Goal: Task Accomplishment & Management: Manage account settings

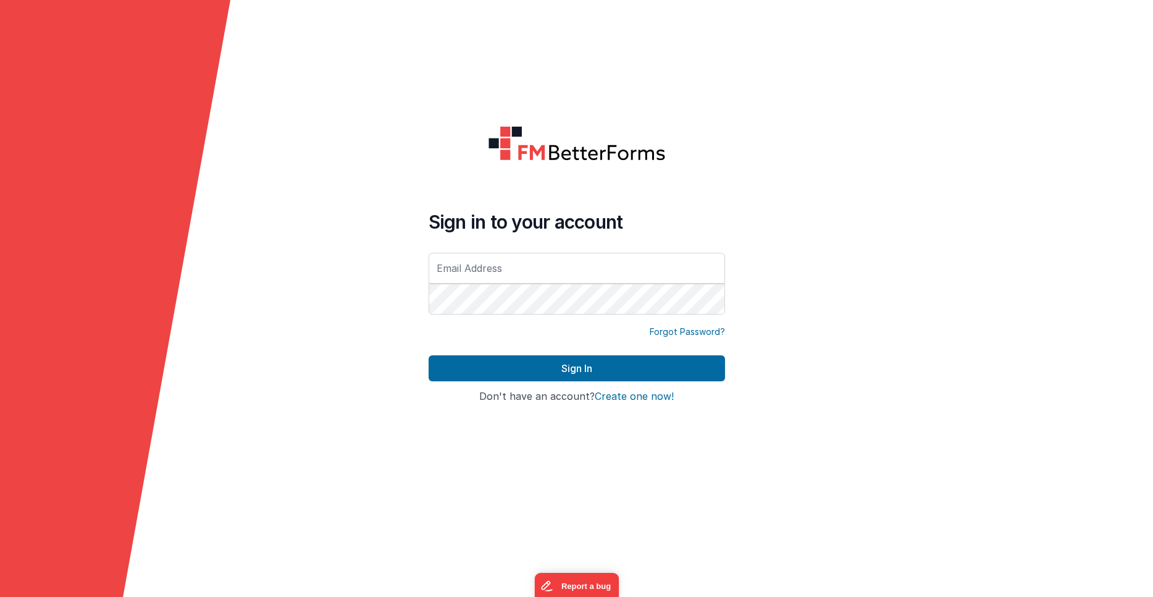
type input "[PERSON_NAME][EMAIL_ADDRESS][PERSON_NAME][DOMAIN_NAME]"
click at [309, 226] on form "Sign in to your account [PERSON_NAME][EMAIL_ADDRESS][PERSON_NAME][DOMAIN_NAME] …" at bounding box center [576, 298] width 1153 height 597
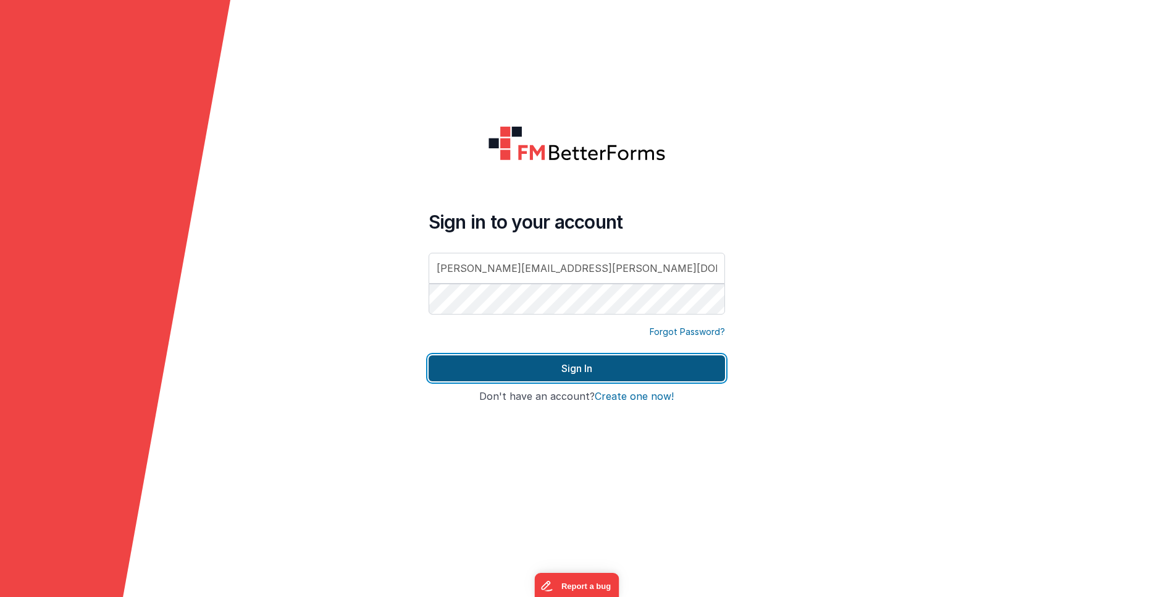
click at [457, 372] on button "Sign In" at bounding box center [577, 368] width 296 height 26
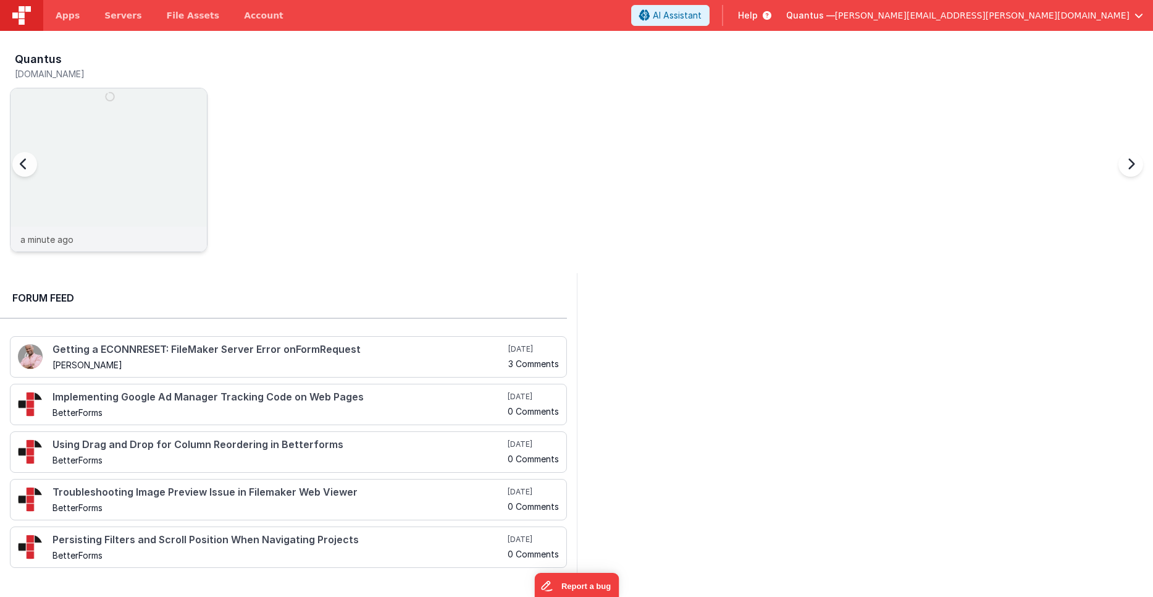
click at [148, 137] on div at bounding box center [108, 157] width 196 height 138
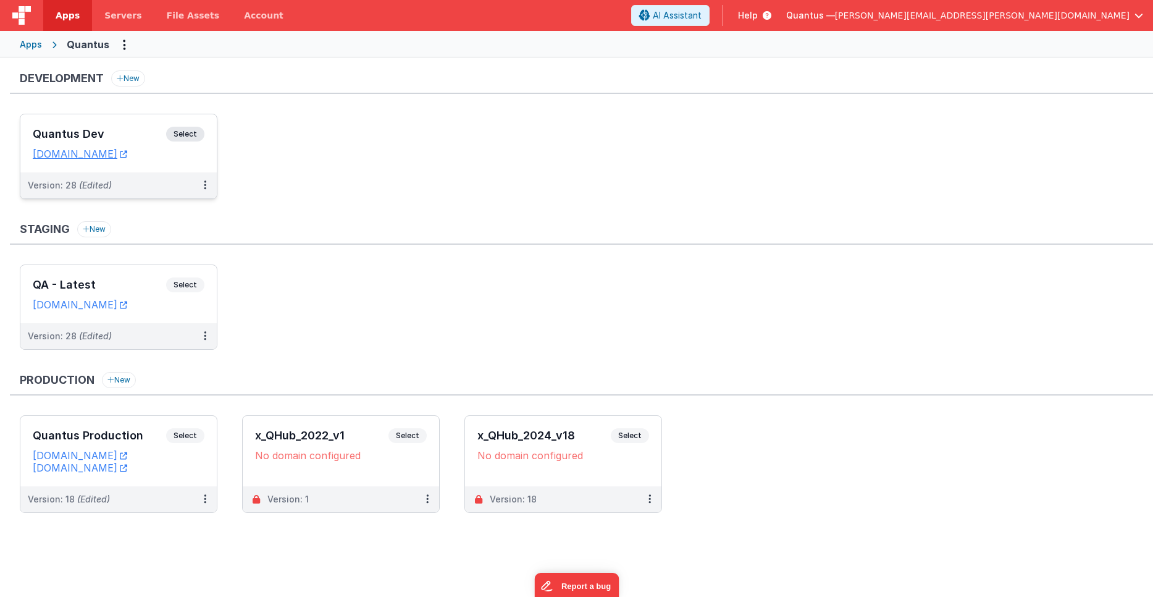
click at [140, 140] on h3 "Quantus Dev" at bounding box center [99, 134] width 133 height 12
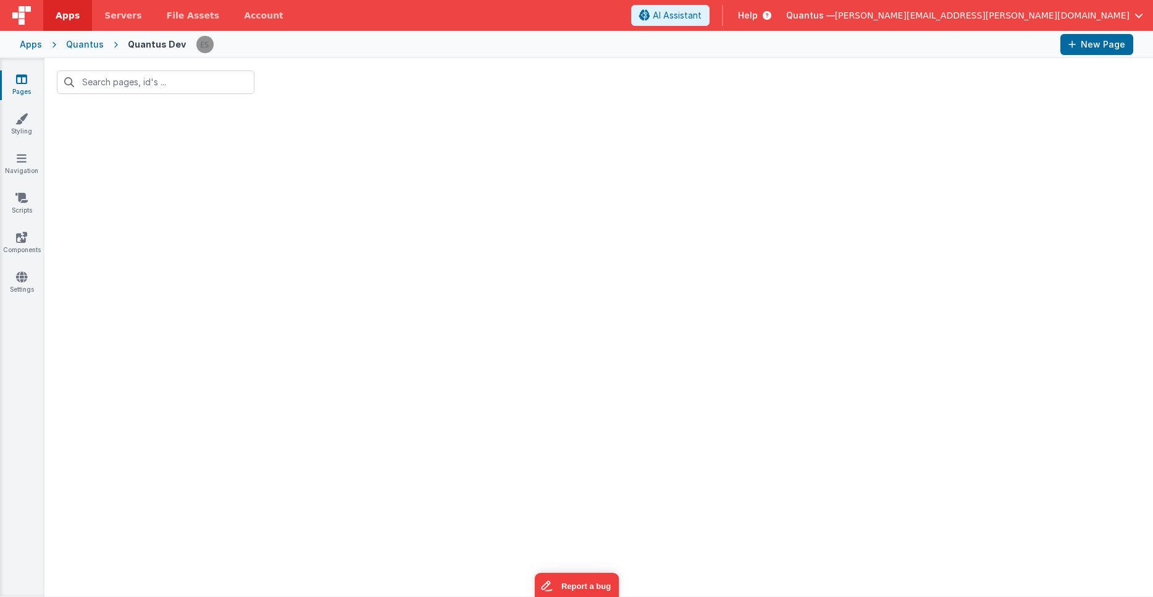
click at [102, 258] on div at bounding box center [598, 351] width 1108 height 490
click at [28, 127] on link "Styling" at bounding box center [21, 124] width 44 height 25
click at [28, 72] on div "Pages Styling Navigation Scripts Components Settings" at bounding box center [22, 327] width 44 height 538
click at [20, 80] on icon at bounding box center [21, 79] width 11 height 12
click at [93, 44] on div "Quantus" at bounding box center [85, 44] width 38 height 12
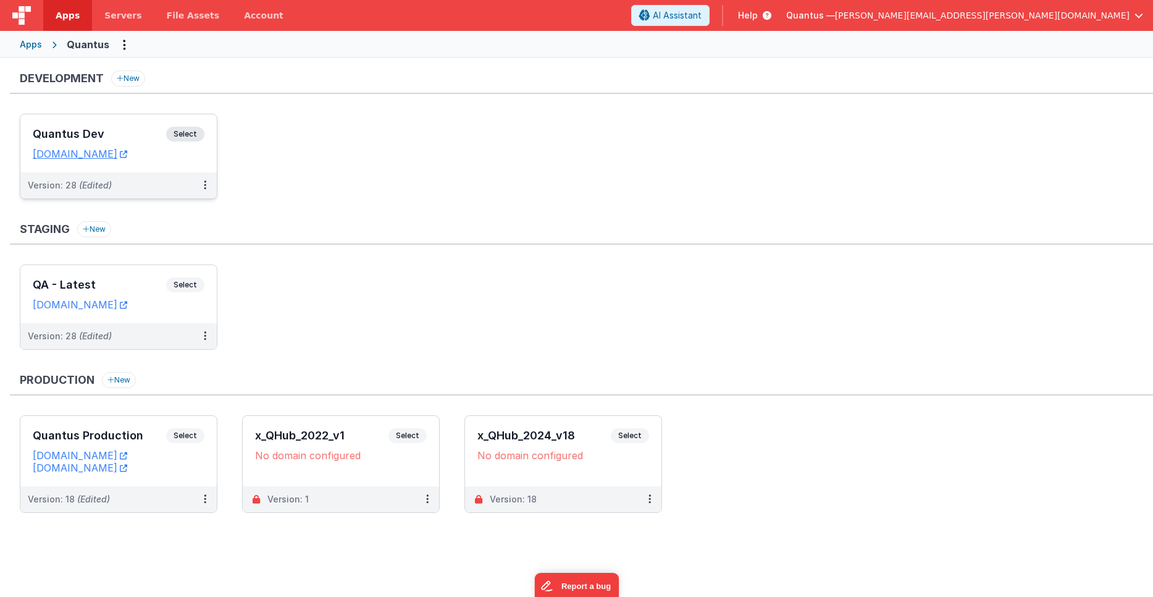
click at [66, 130] on h3 "Quantus Dev" at bounding box center [99, 134] width 133 height 12
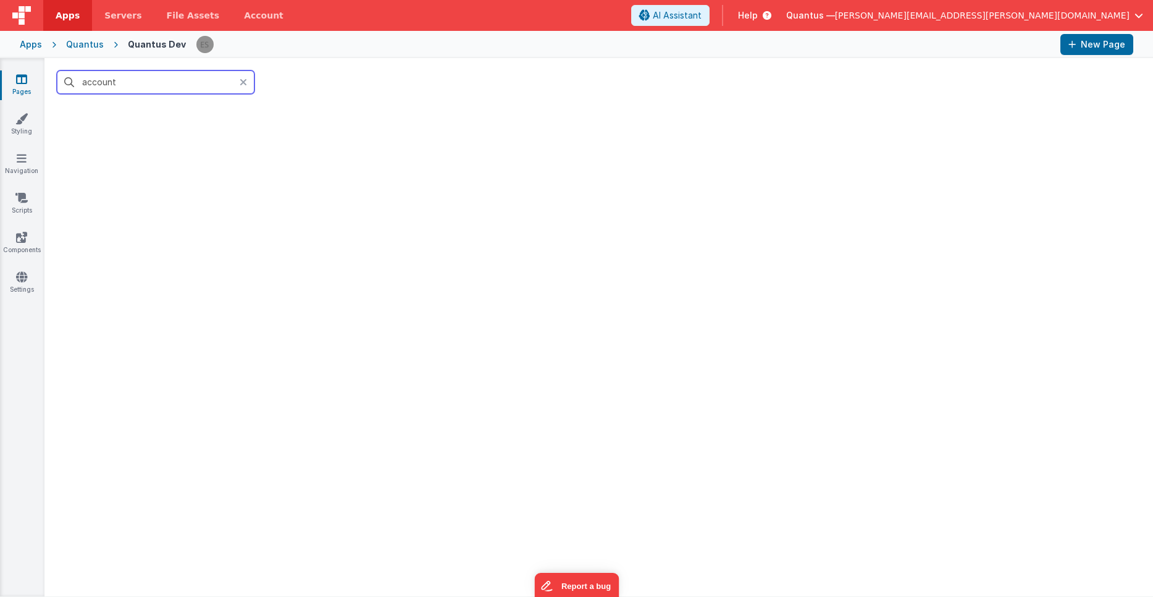
type input "account"
click at [114, 123] on div at bounding box center [598, 351] width 1108 height 490
click at [17, 82] on icon at bounding box center [21, 79] width 11 height 12
click at [80, 43] on div "Quantus" at bounding box center [85, 44] width 38 height 12
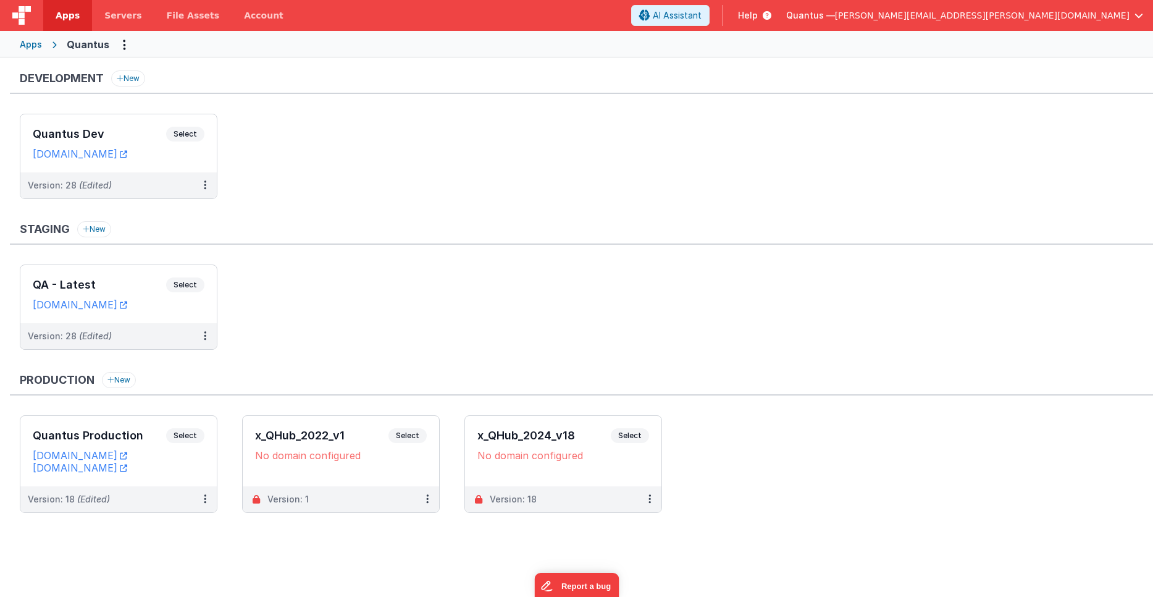
click at [28, 42] on div "Apps" at bounding box center [31, 44] width 22 height 12
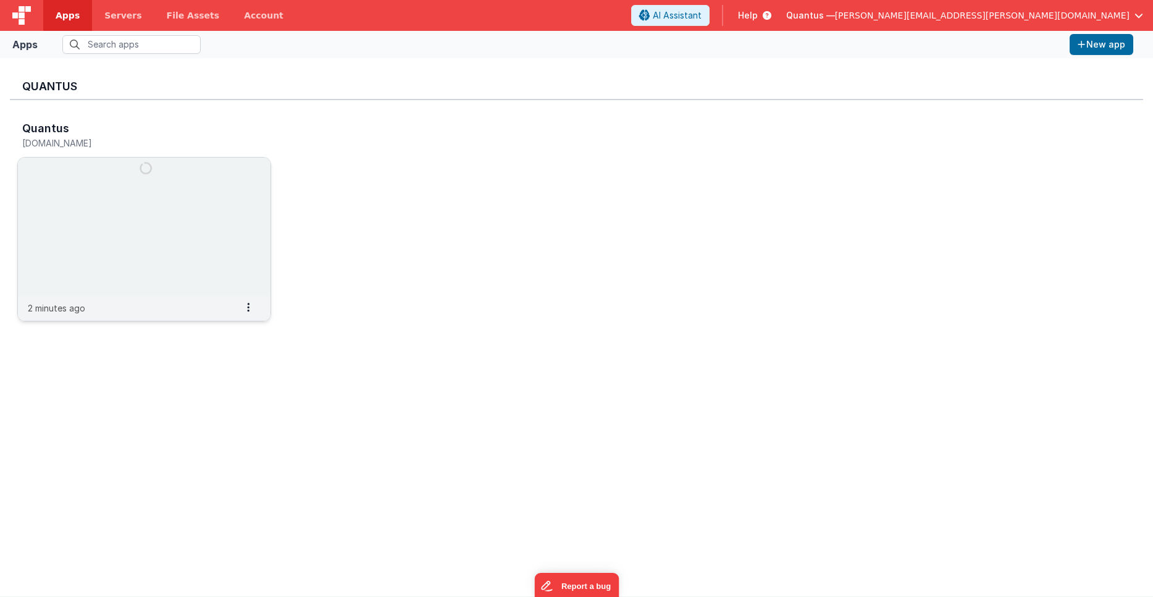
click at [61, 197] on img at bounding box center [144, 226] width 253 height 138
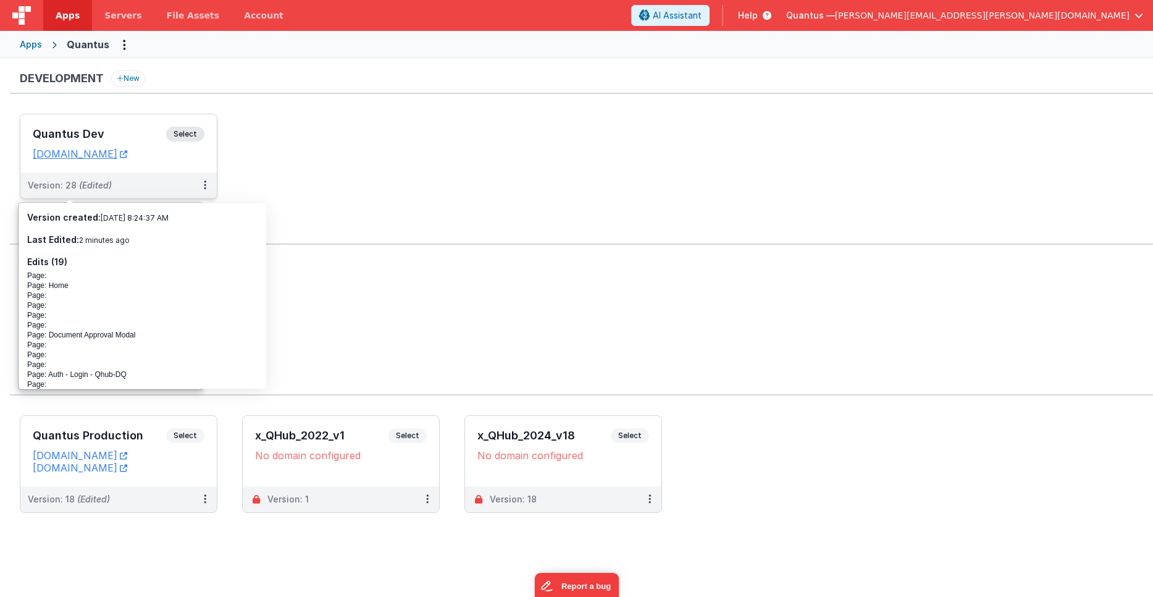
click at [70, 129] on h3 "Quantus Dev" at bounding box center [99, 134] width 133 height 12
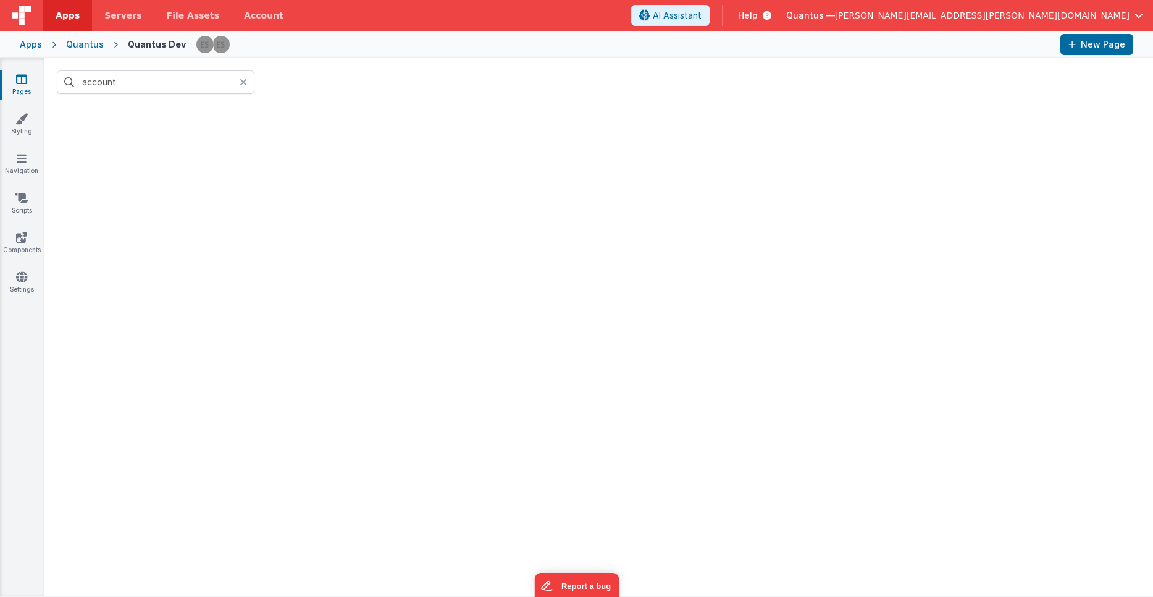
click at [1137, 17] on span "button" at bounding box center [1138, 15] width 9 height 9
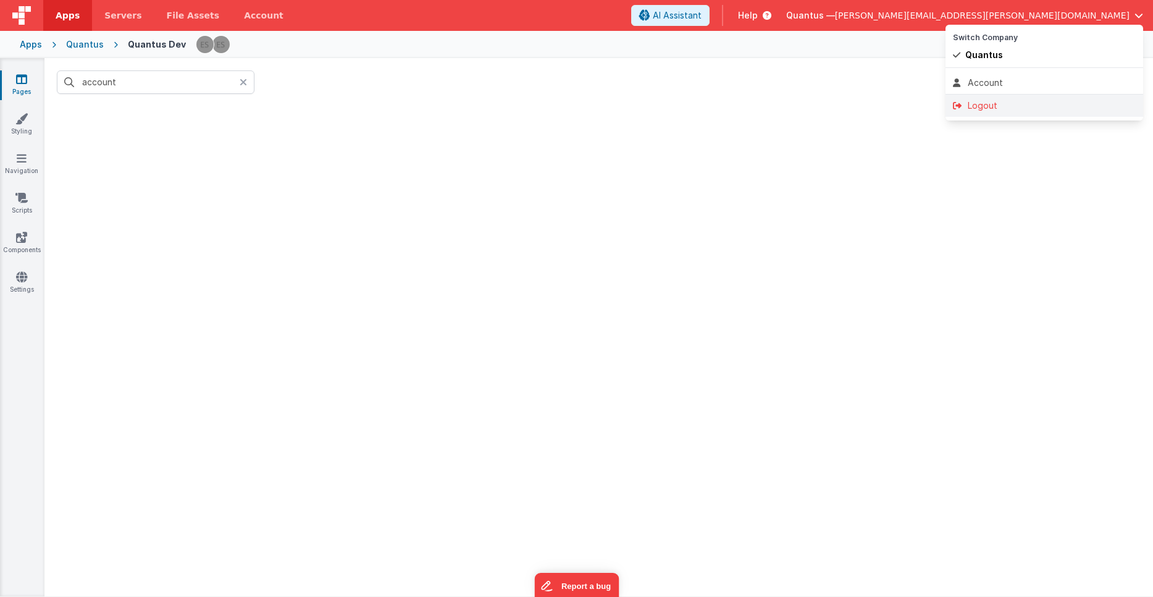
click at [984, 109] on div "Logout" at bounding box center [1044, 105] width 183 height 12
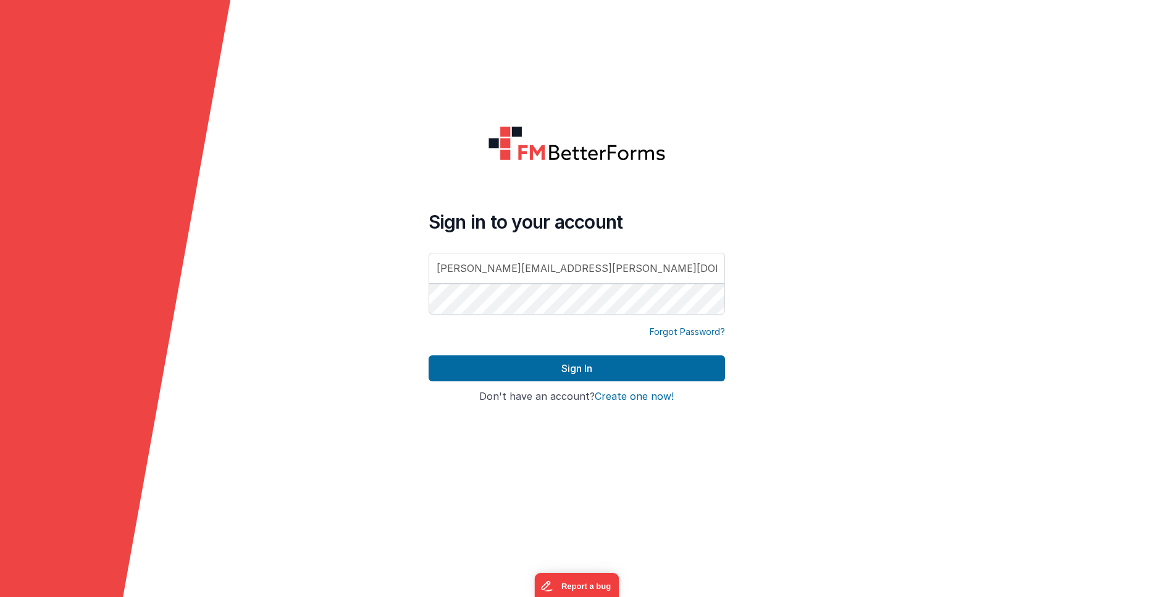
click at [392, 195] on form "Sign in to your account eric.smoger@goquantus.com Forgot Password? Sign In Sign…" at bounding box center [576, 298] width 1153 height 597
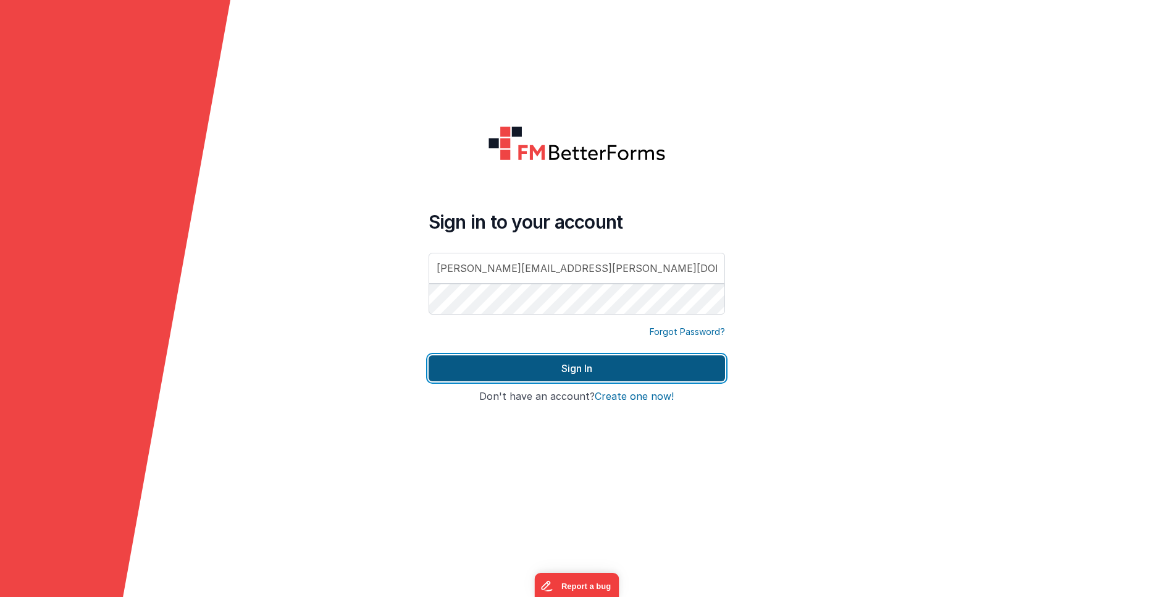
click at [470, 359] on button "Sign In" at bounding box center [577, 368] width 296 height 26
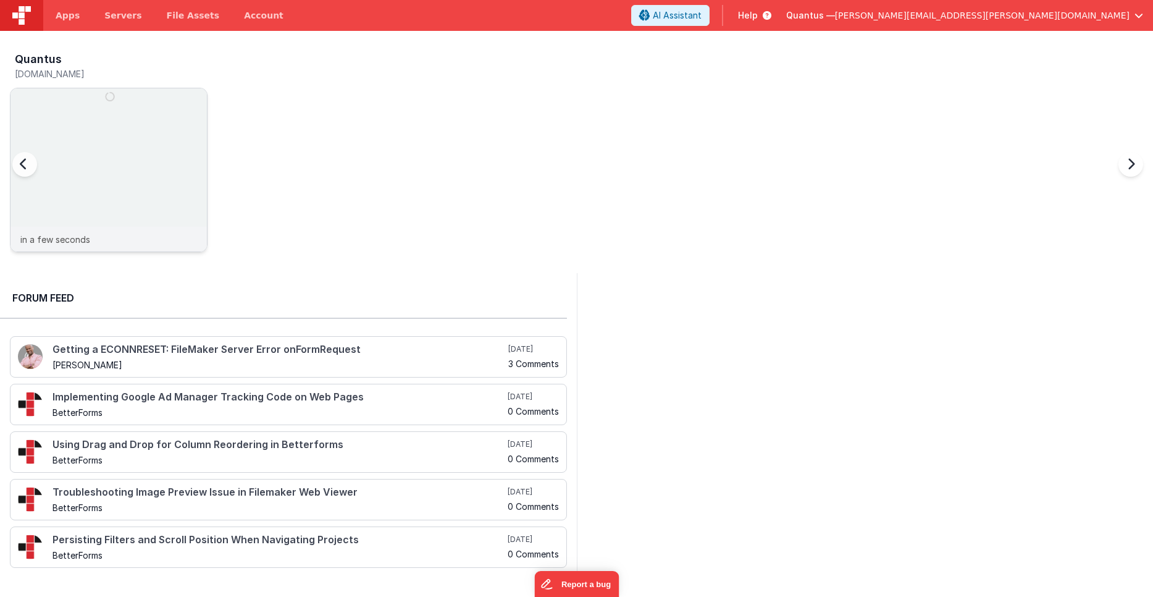
click at [155, 131] on img at bounding box center [108, 186] width 196 height 196
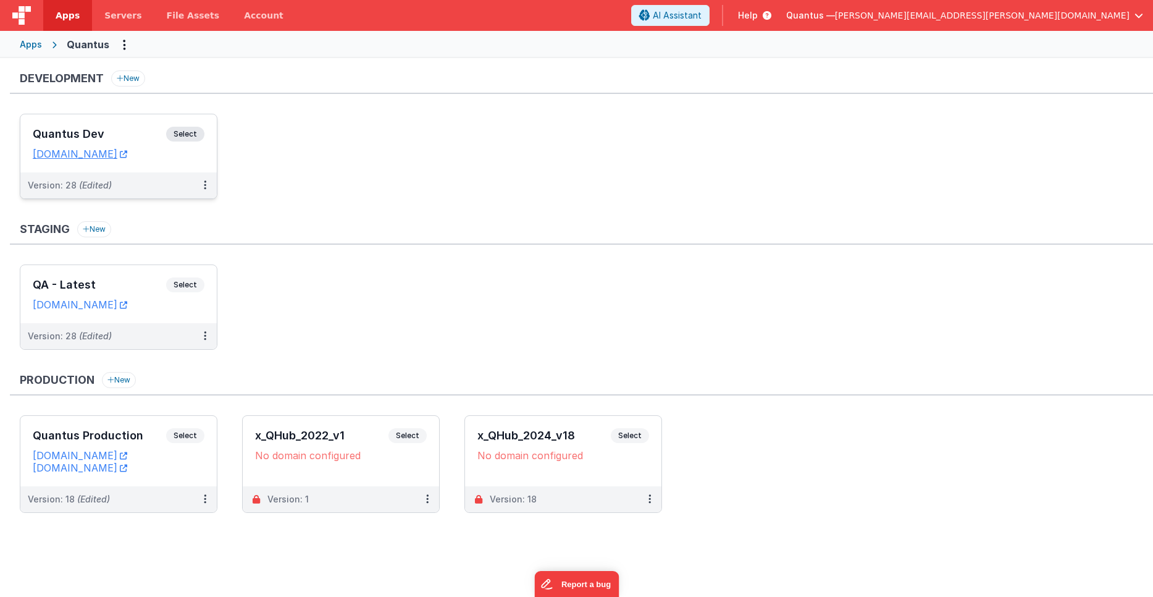
click at [132, 125] on div "Quantus Dev Select URLs [DOMAIN_NAME]" at bounding box center [118, 143] width 196 height 58
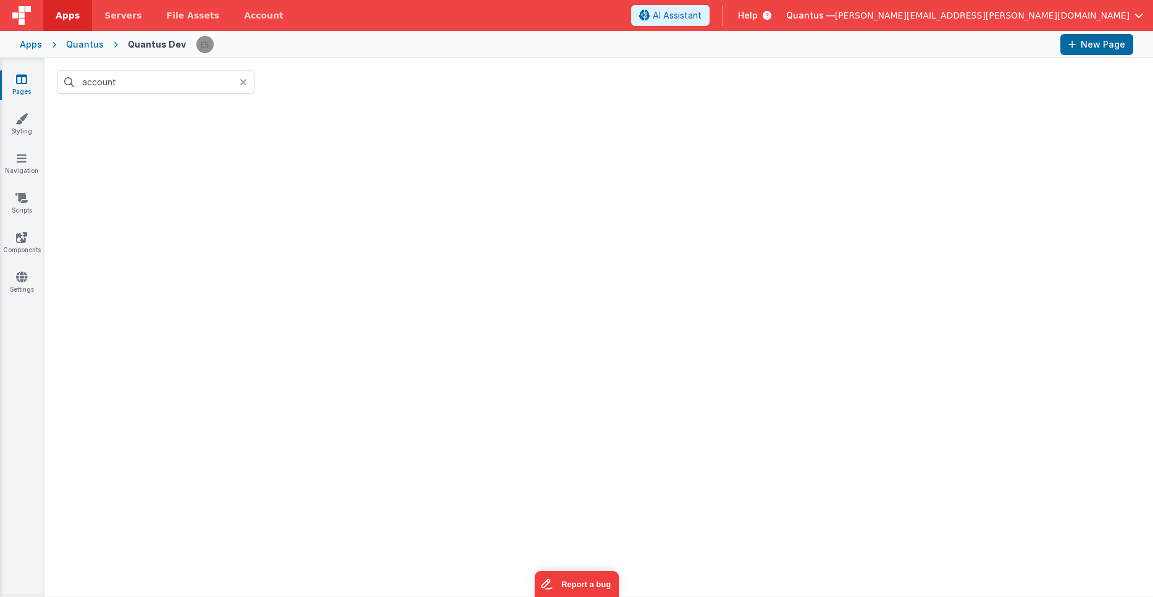
click at [251, 83] on div at bounding box center [247, 81] width 15 height 23
click at [373, 122] on div at bounding box center [598, 351] width 1108 height 490
click at [23, 122] on icon at bounding box center [21, 118] width 12 height 12
click at [18, 73] on icon at bounding box center [21, 79] width 11 height 12
click at [23, 37] on div "Apps Quantus Quantus Dev New Page" at bounding box center [576, 44] width 1153 height 27
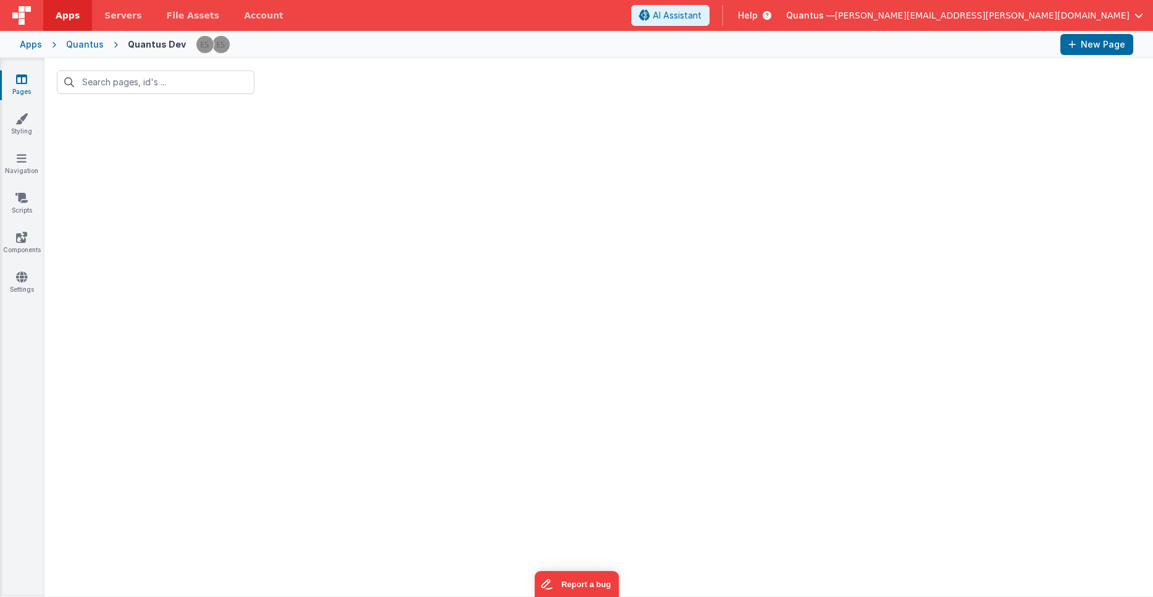
click at [24, 48] on div "Apps" at bounding box center [31, 44] width 22 height 12
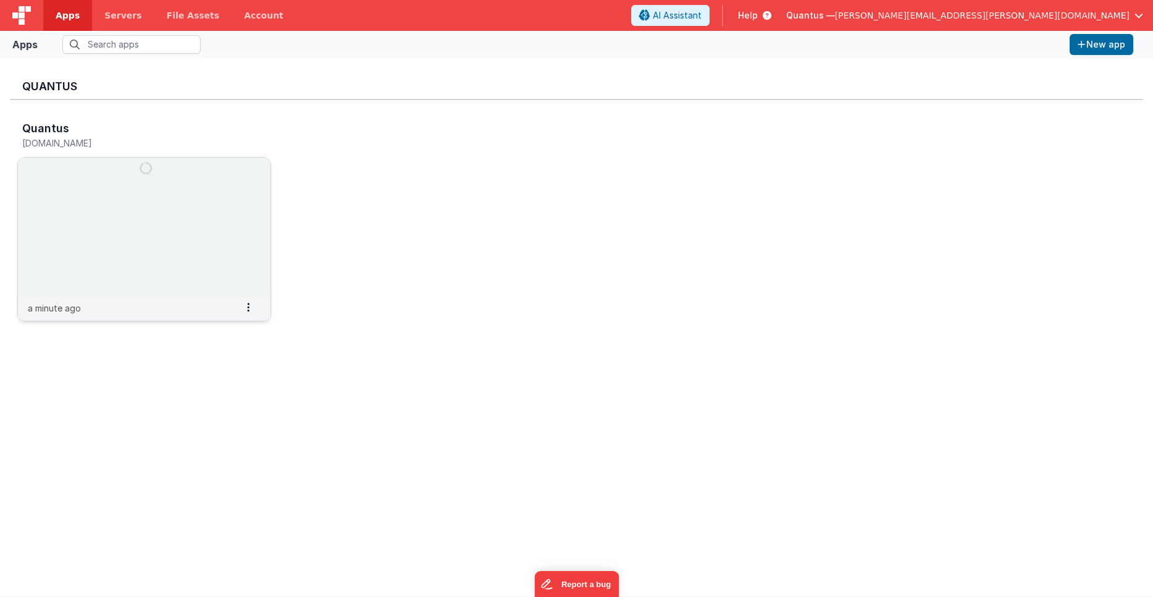
click at [61, 190] on img at bounding box center [144, 226] width 253 height 138
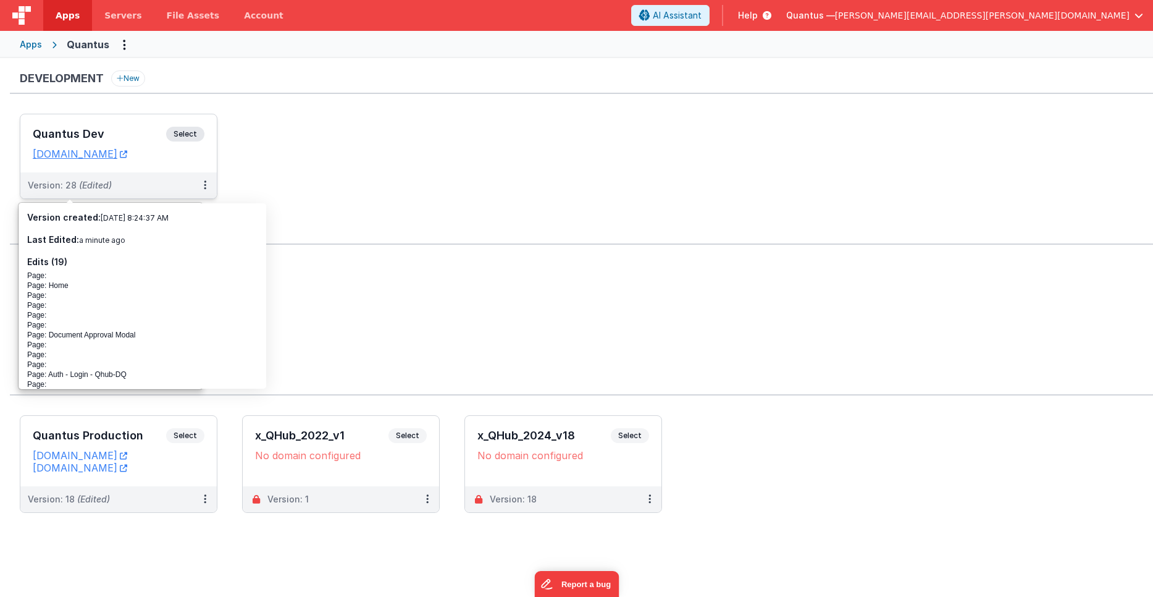
click at [77, 132] on h3 "Quantus Dev" at bounding box center [99, 134] width 133 height 12
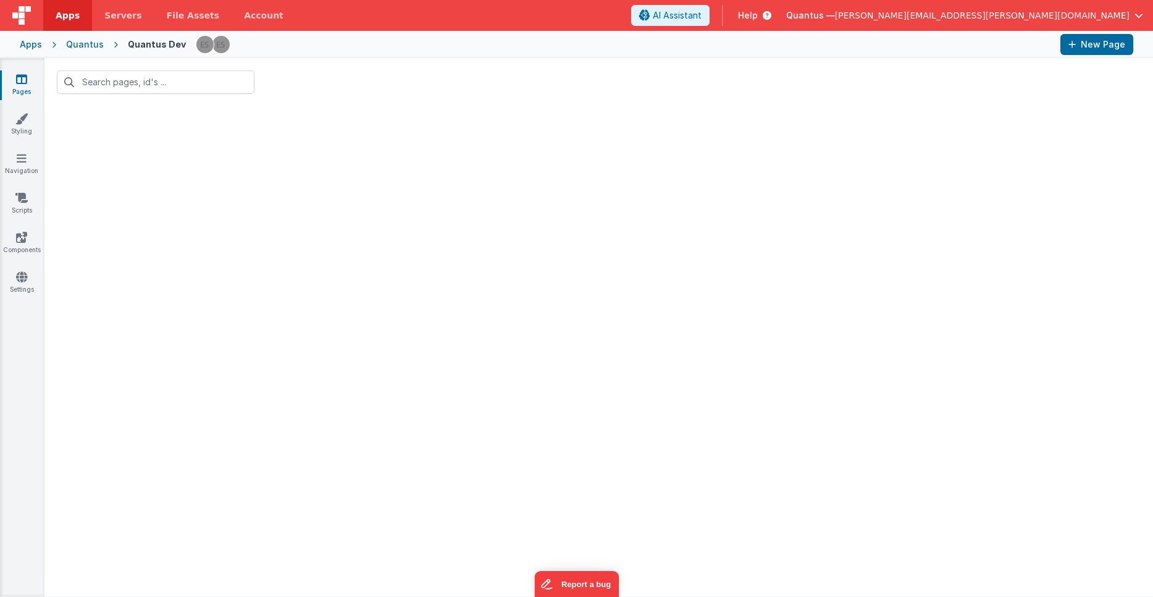
click at [77, 132] on div at bounding box center [598, 351] width 1108 height 490
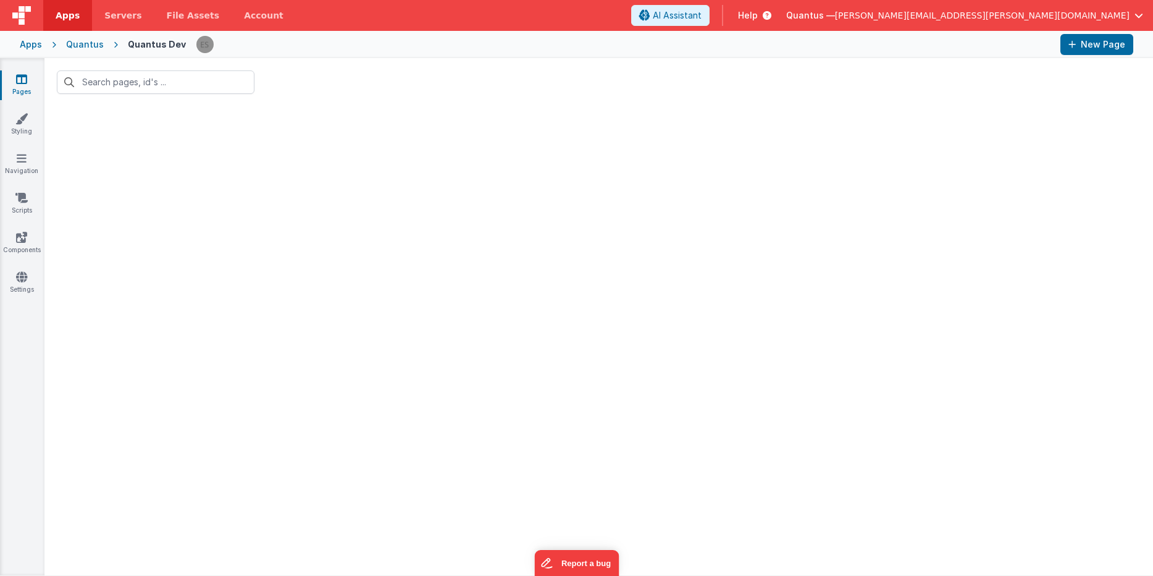
click at [70, 40] on div "Quantus" at bounding box center [85, 44] width 38 height 12
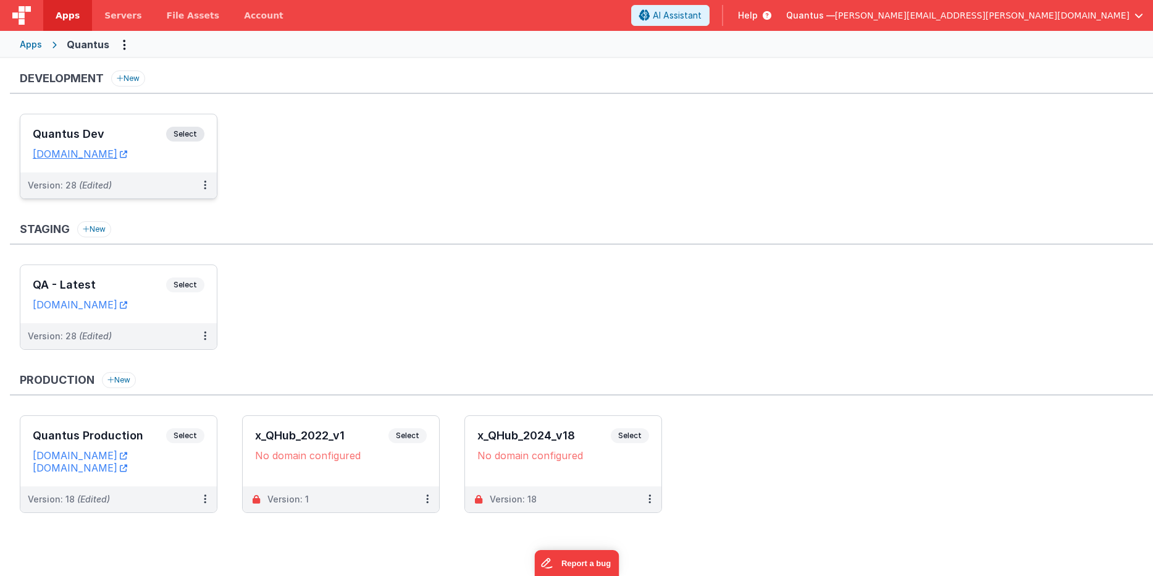
click at [76, 117] on div "Quantus Dev Select URLs [DOMAIN_NAME]" at bounding box center [118, 143] width 196 height 58
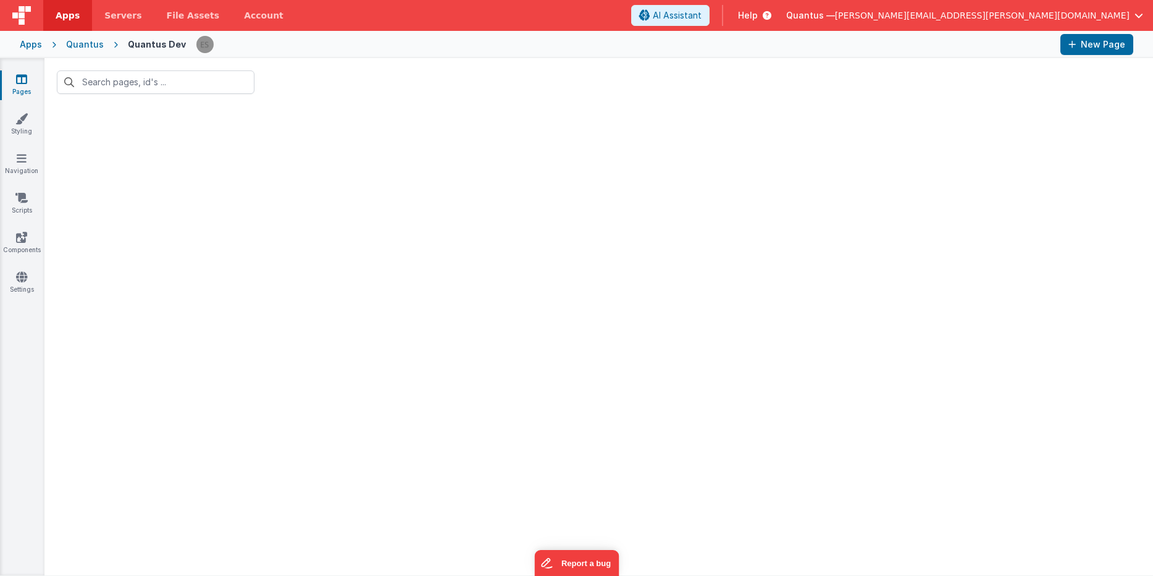
click at [1091, 14] on span "[PERSON_NAME][EMAIL_ADDRESS][PERSON_NAME][DOMAIN_NAME]" at bounding box center [982, 15] width 295 height 12
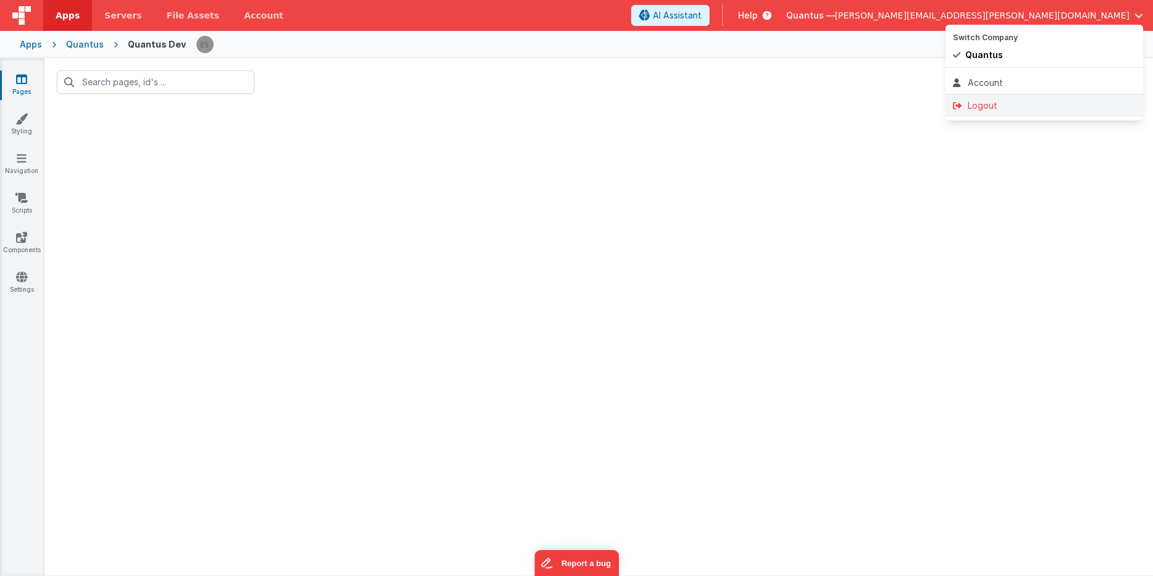
click at [987, 104] on div "Logout" at bounding box center [1044, 105] width 183 height 12
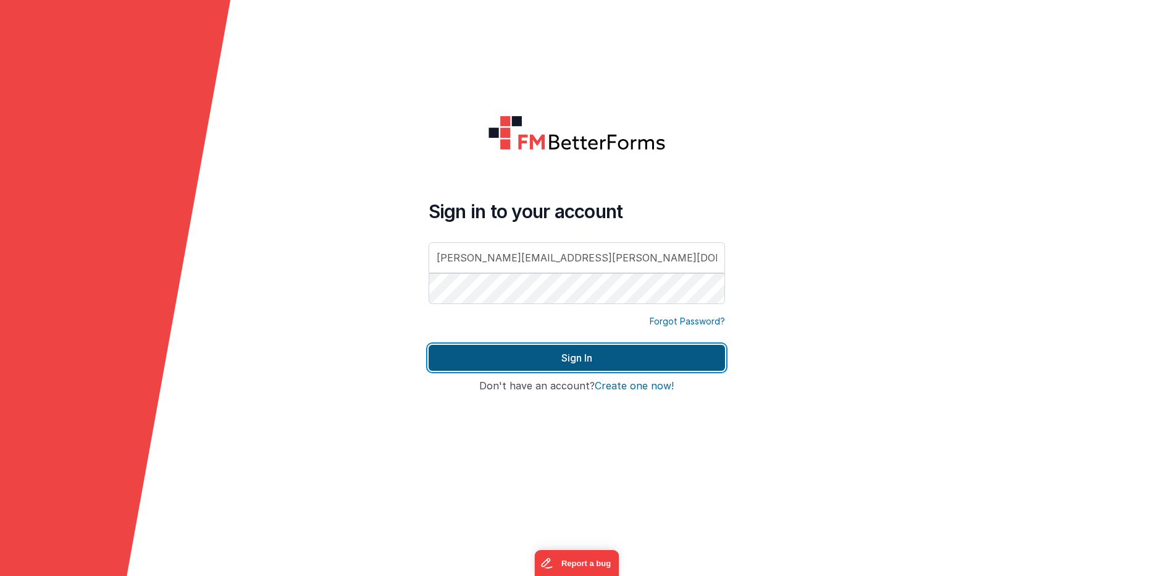
click at [459, 364] on button "Sign In" at bounding box center [577, 358] width 296 height 26
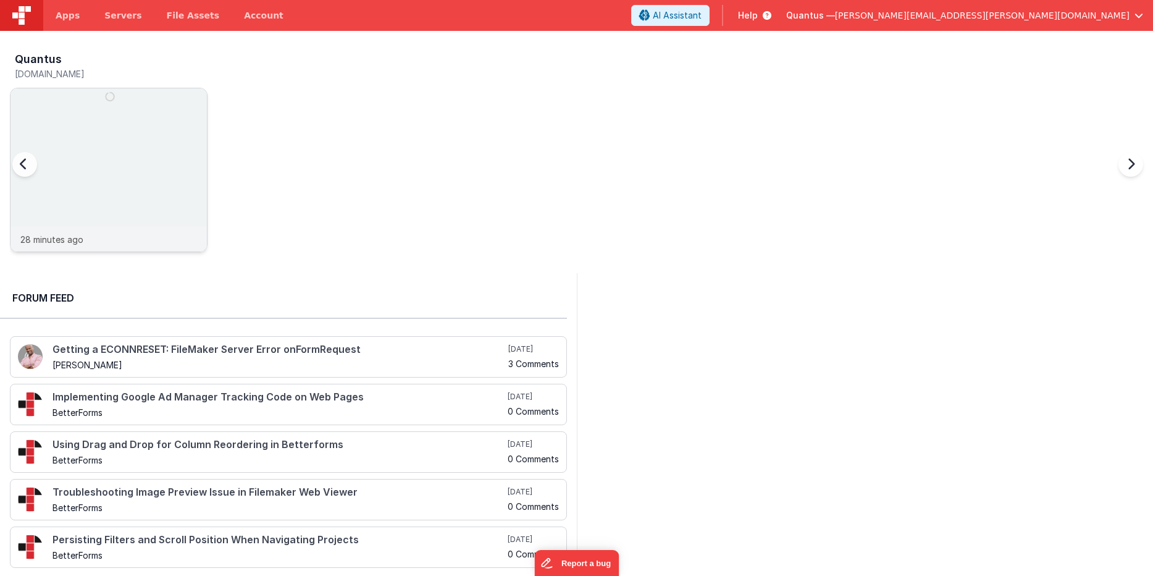
click at [96, 126] on img at bounding box center [108, 186] width 196 height 196
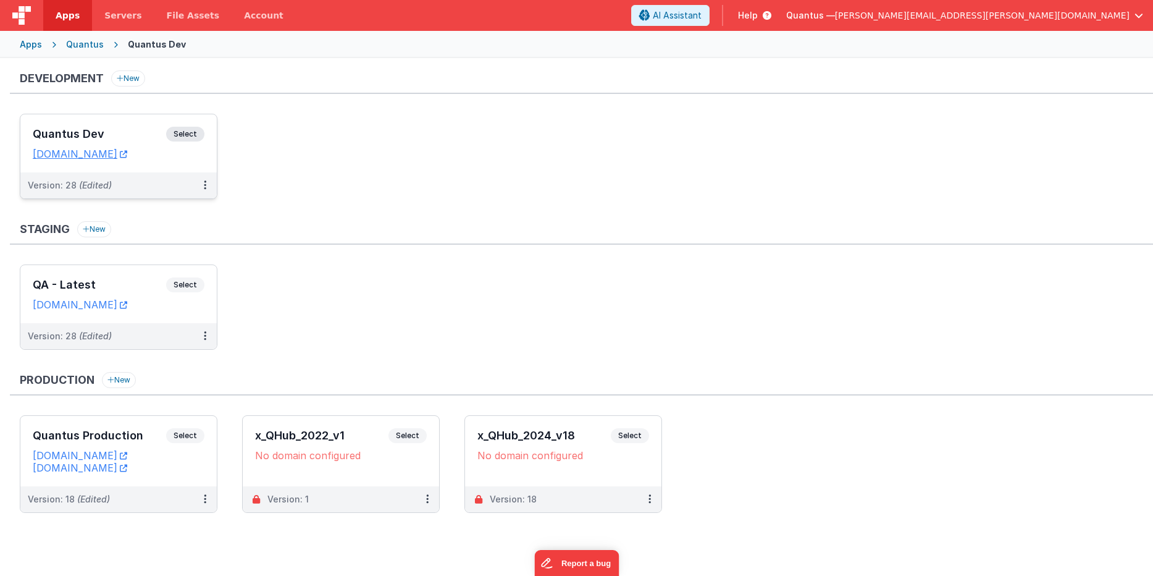
click at [87, 124] on div "Quantus Dev Select URLs [DOMAIN_NAME]" at bounding box center [118, 143] width 196 height 58
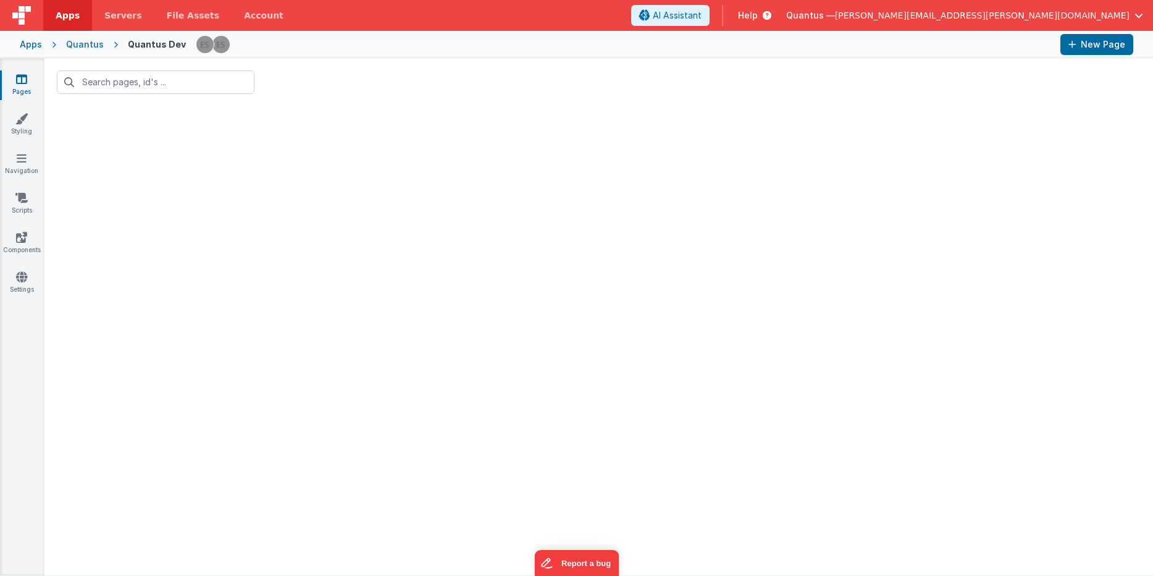
click at [10, 87] on link "Pages" at bounding box center [21, 85] width 44 height 25
